Goal: Contribute content: Contribute content

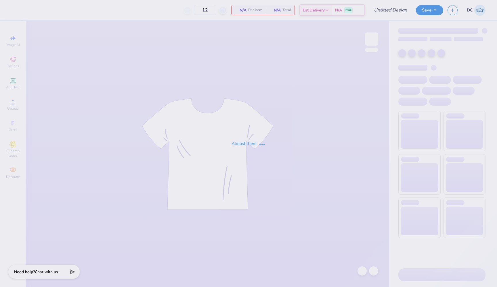
type input "Stormin Loud Merch Idea 3"
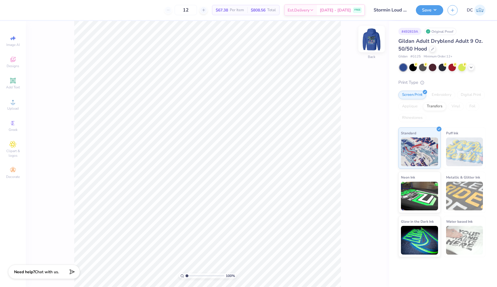
click at [370, 39] on img at bounding box center [371, 39] width 23 height 23
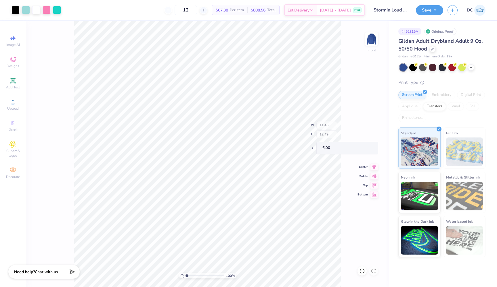
type input "9.99"
type input "0.55"
type input "17.43"
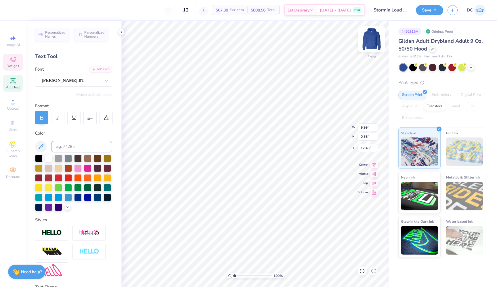
click at [370, 39] on img at bounding box center [371, 39] width 23 height 23
type input "3.00"
type textarea "STORMIN LOUD"
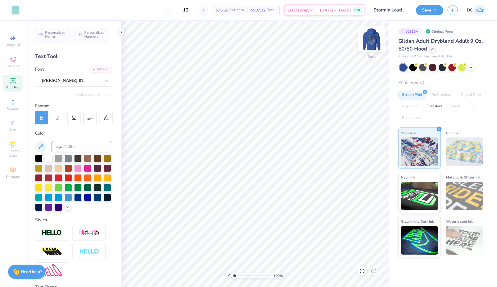
click at [372, 45] on img at bounding box center [371, 39] width 23 height 23
click at [370, 38] on img at bounding box center [371, 39] width 23 height 23
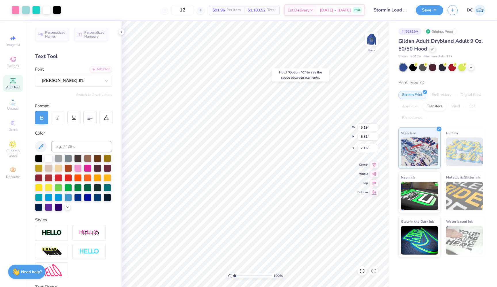
type input "1.36"
click at [312, 265] on li "Send to Back" at bounding box center [313, 263] width 45 height 11
type input "4.01"
type input "4.48"
type input "2.68"
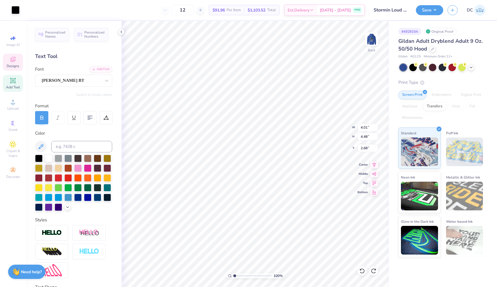
type input "5.19"
type input "5.81"
type input "1.36"
type input "3.33"
type input "3.73"
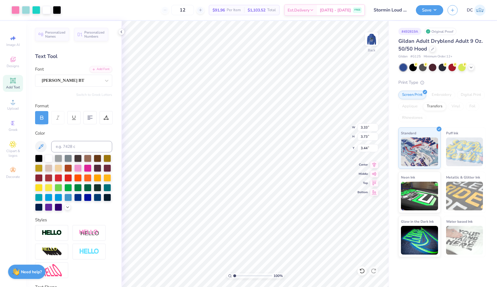
type input "1.71"
click at [55, 233] on img at bounding box center [52, 233] width 20 height 7
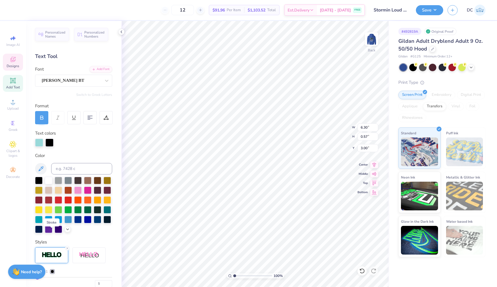
type input "6.31"
type input "0.59"
type input "2.99"
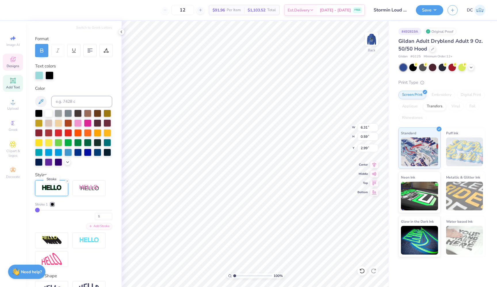
scroll to position [68, 0]
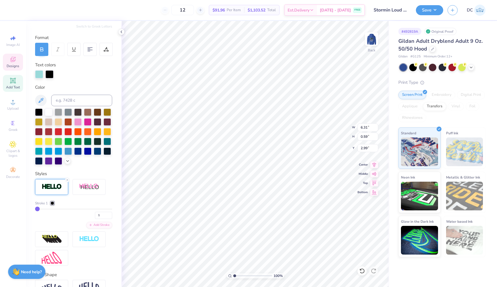
click at [52, 204] on div at bounding box center [52, 203] width 3 height 3
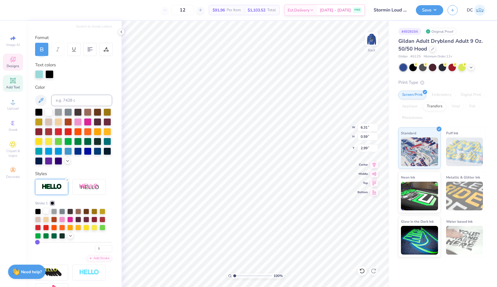
click at [45, 213] on div at bounding box center [46, 211] width 6 height 6
click at [121, 171] on div "Personalized Names Personalized Numbers Text Tool Add Font Font [PERSON_NAME] B…" at bounding box center [73, 154] width 95 height 266
click at [71, 236] on icon at bounding box center [70, 235] width 5 height 5
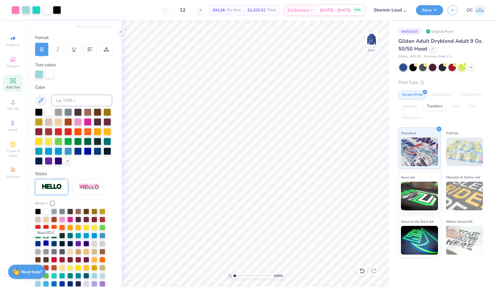
click at [45, 243] on div at bounding box center [46, 244] width 6 height 6
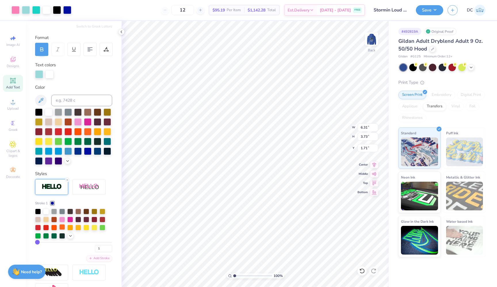
type input "3.00"
type input "3.43"
type input "3.73"
type input "3.43"
click at [122, 31] on polyline at bounding box center [121, 32] width 1 height 2
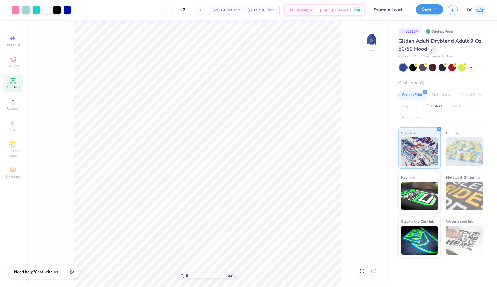
click at [427, 9] on button "Save" at bounding box center [429, 9] width 27 height 10
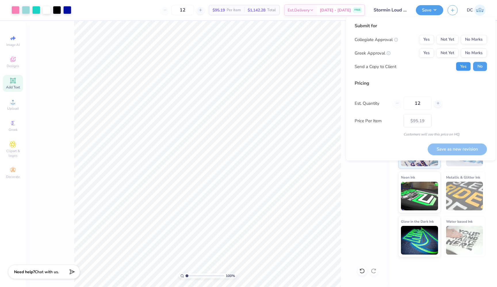
click at [459, 68] on button "Yes" at bounding box center [463, 66] width 15 height 9
click at [453, 39] on button "Not Yet" at bounding box center [447, 39] width 22 height 9
click at [452, 51] on button "Not Yet" at bounding box center [447, 53] width 22 height 9
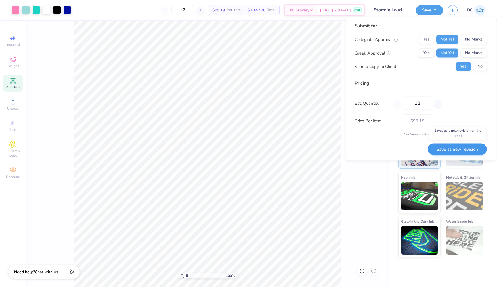
click at [452, 151] on button "Save as new revision" at bounding box center [456, 149] width 59 height 12
type input "$95.19"
